Goal: Find contact information

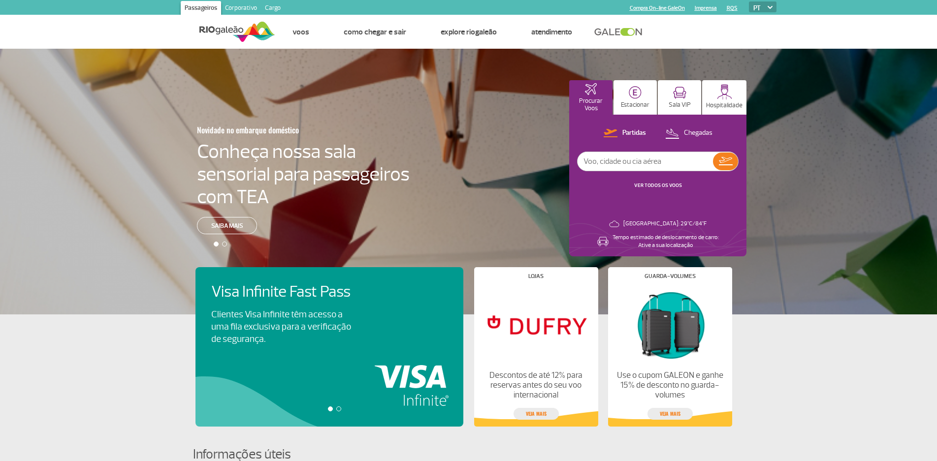
click at [708, 8] on link "Imprensa" at bounding box center [706, 8] width 22 height 6
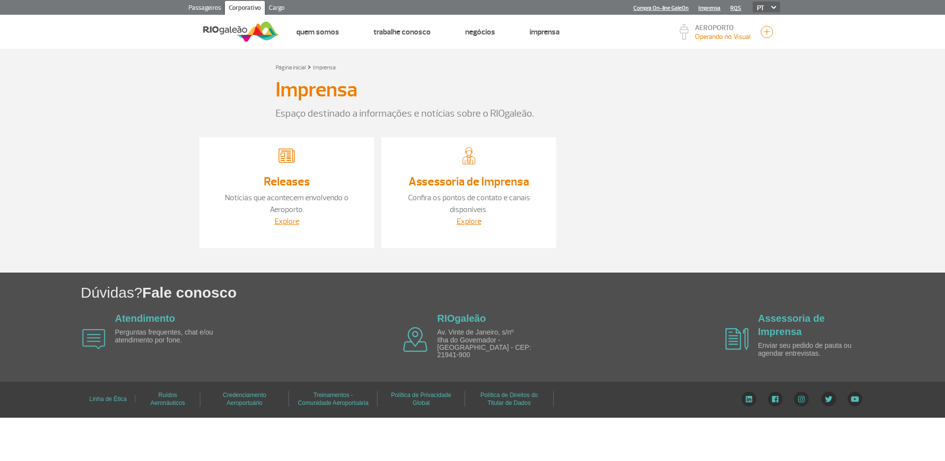
click at [480, 186] on link "Assessoria de Imprensa" at bounding box center [469, 181] width 121 height 15
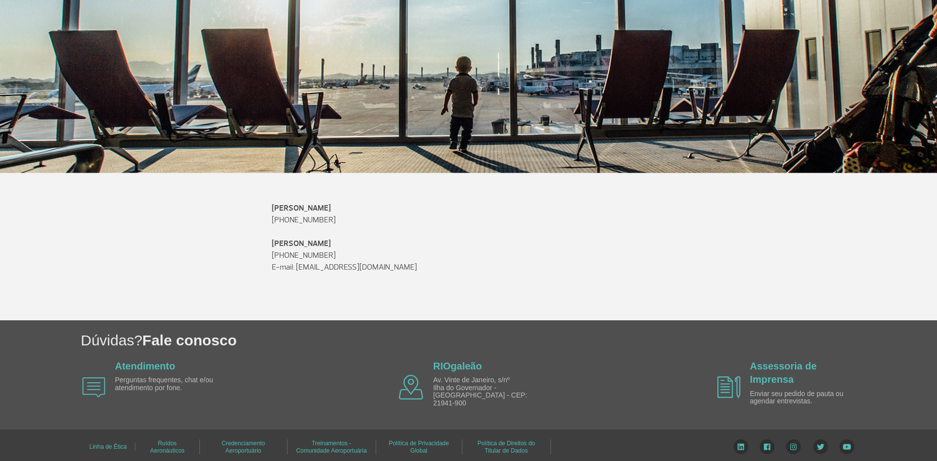
scroll to position [190, 0]
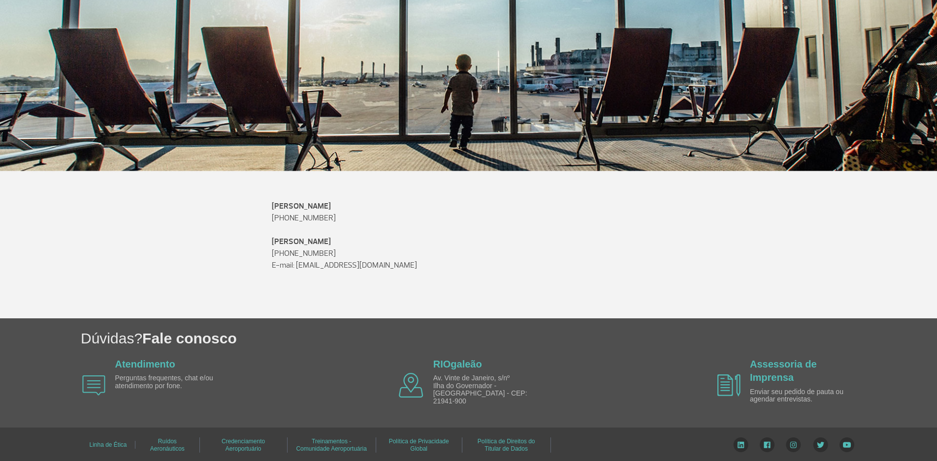
drag, startPoint x: 296, startPoint y: 265, endPoint x: 414, endPoint y: 263, distance: 117.7
click at [414, 263] on p "E-mail: [EMAIL_ADDRESS][DOMAIN_NAME]" at bounding box center [469, 265] width 394 height 12
copy p "[EMAIL_ADDRESS][DOMAIN_NAME]"
